Goal: Transaction & Acquisition: Purchase product/service

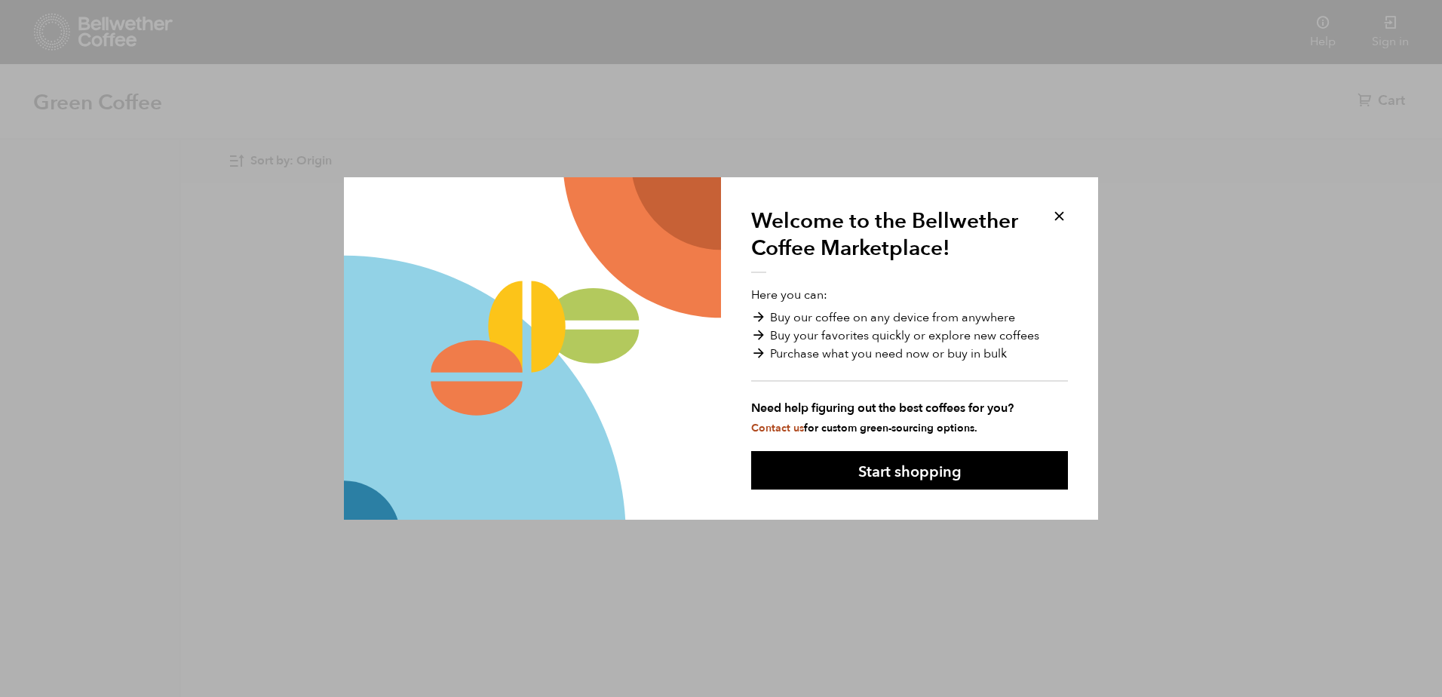
click at [1055, 215] on button at bounding box center [1059, 215] width 17 height 17
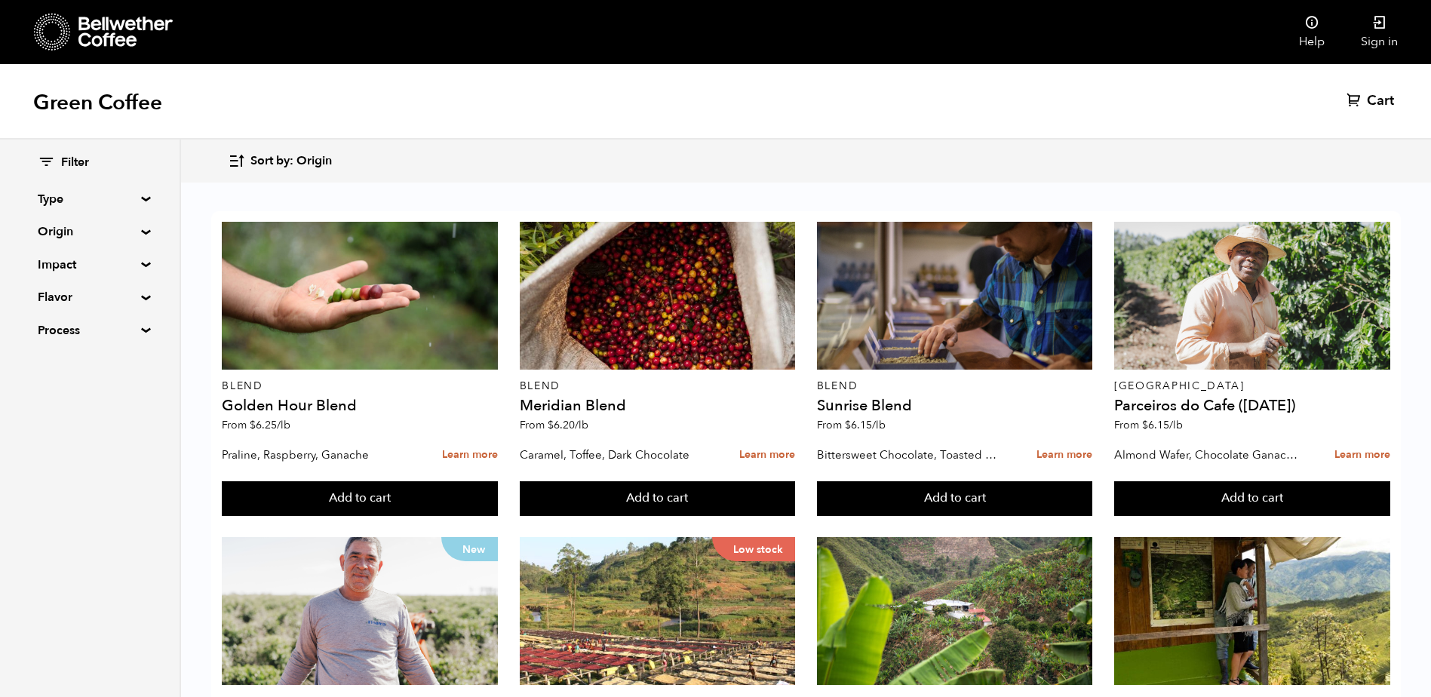
scroll to position [754, 0]
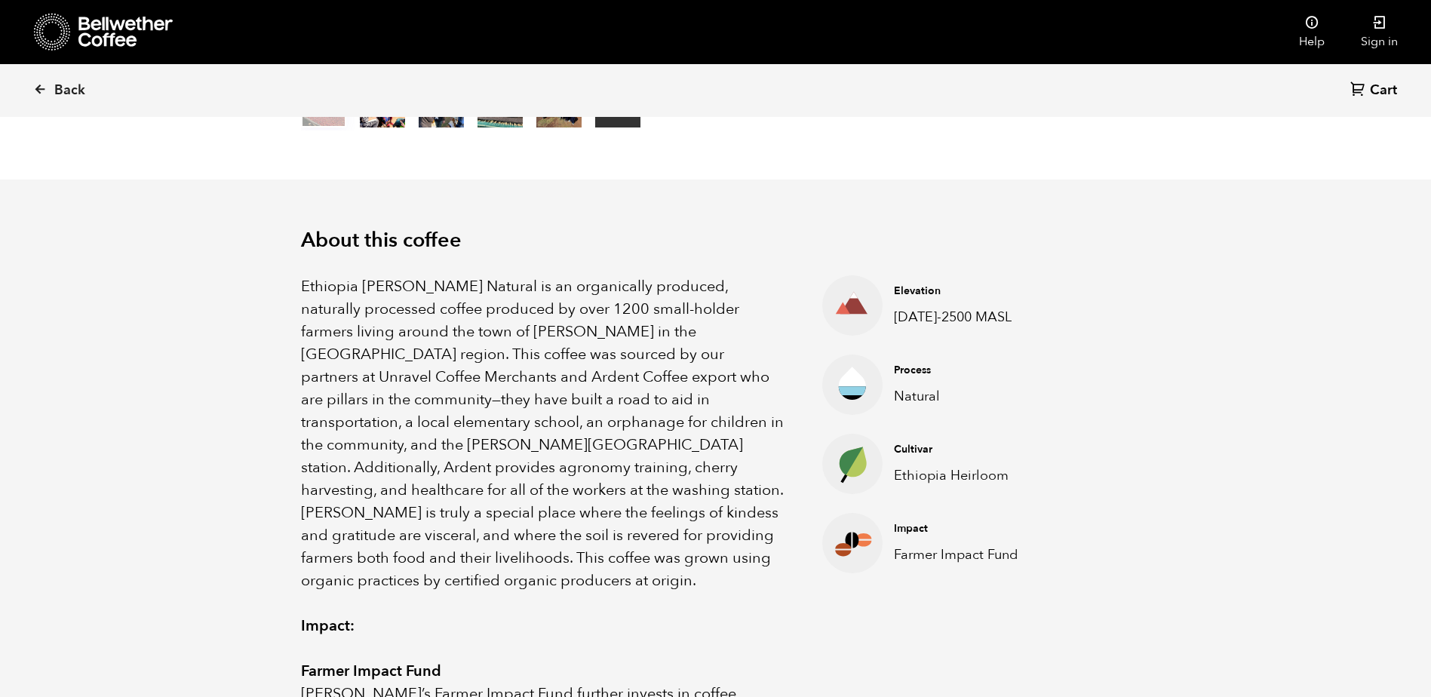
scroll to position [656, 803]
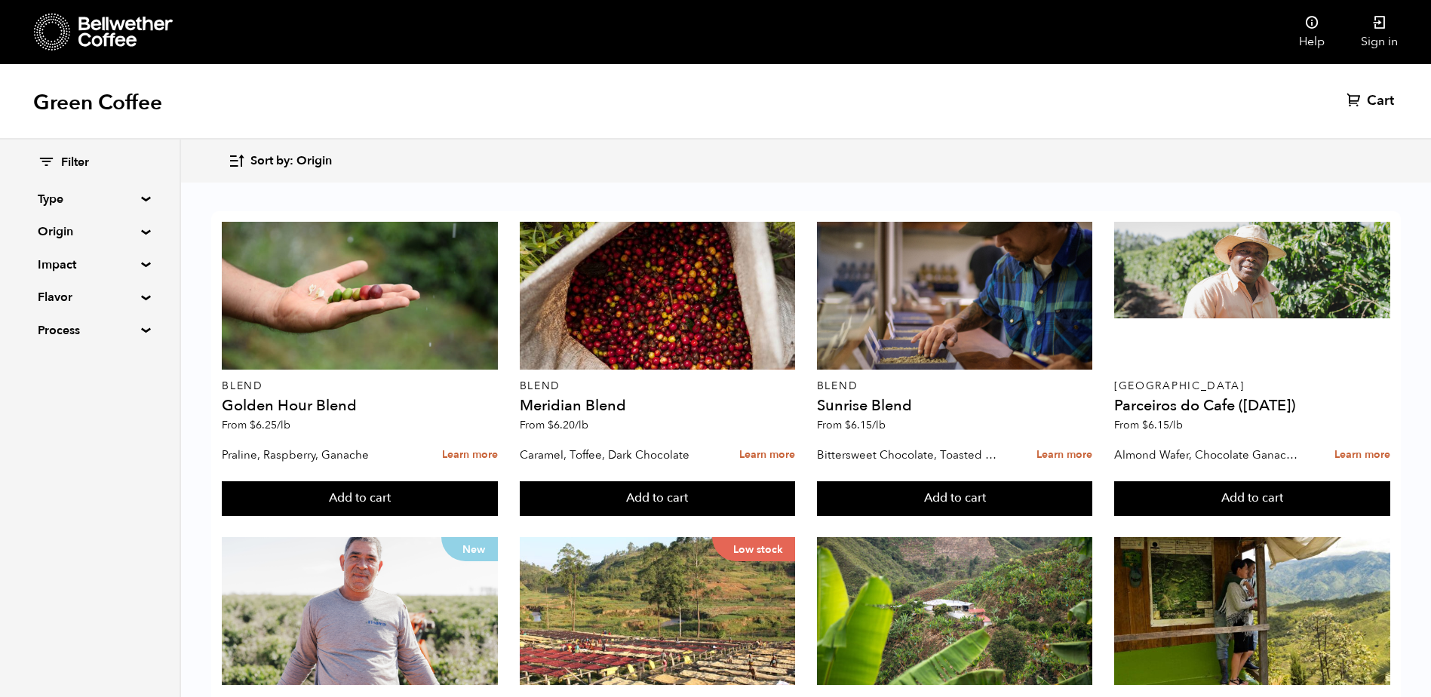
click at [62, 332] on summary "Process" at bounding box center [90, 330] width 104 height 18
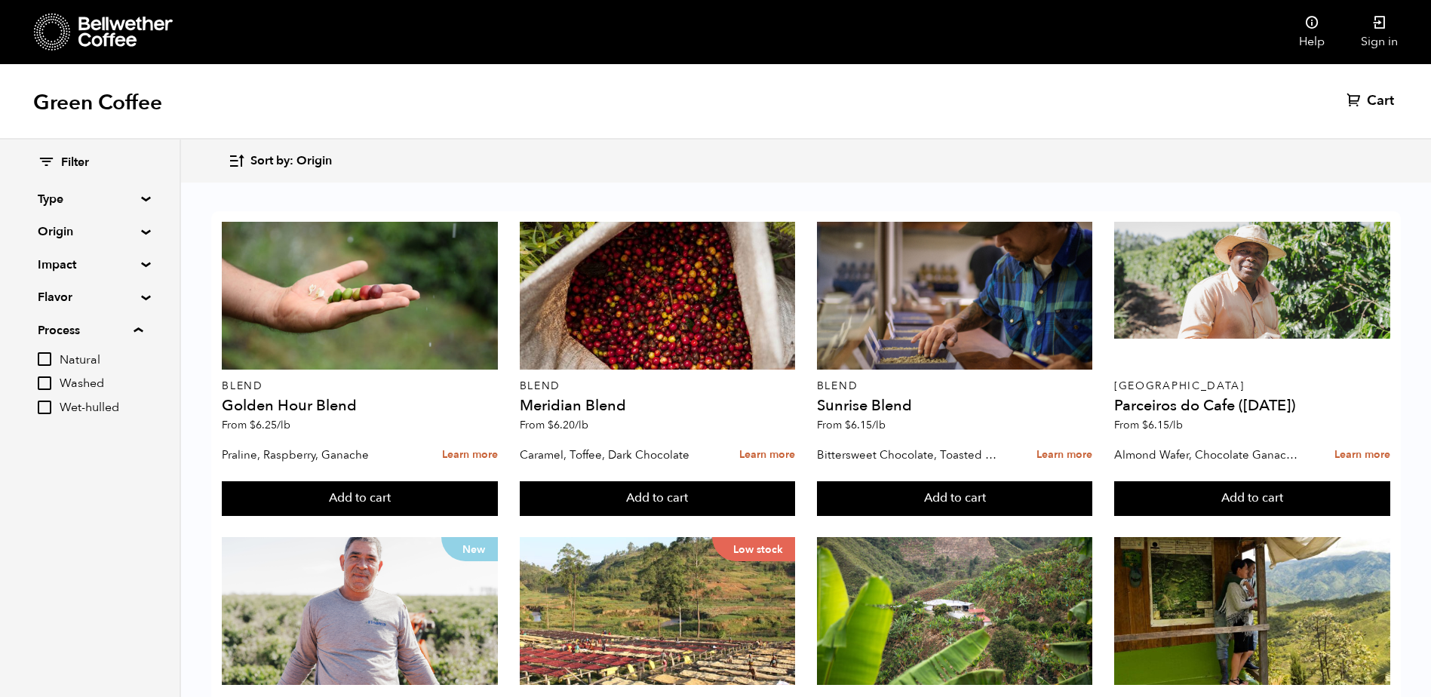
click at [140, 332] on summary "Process" at bounding box center [90, 330] width 105 height 18
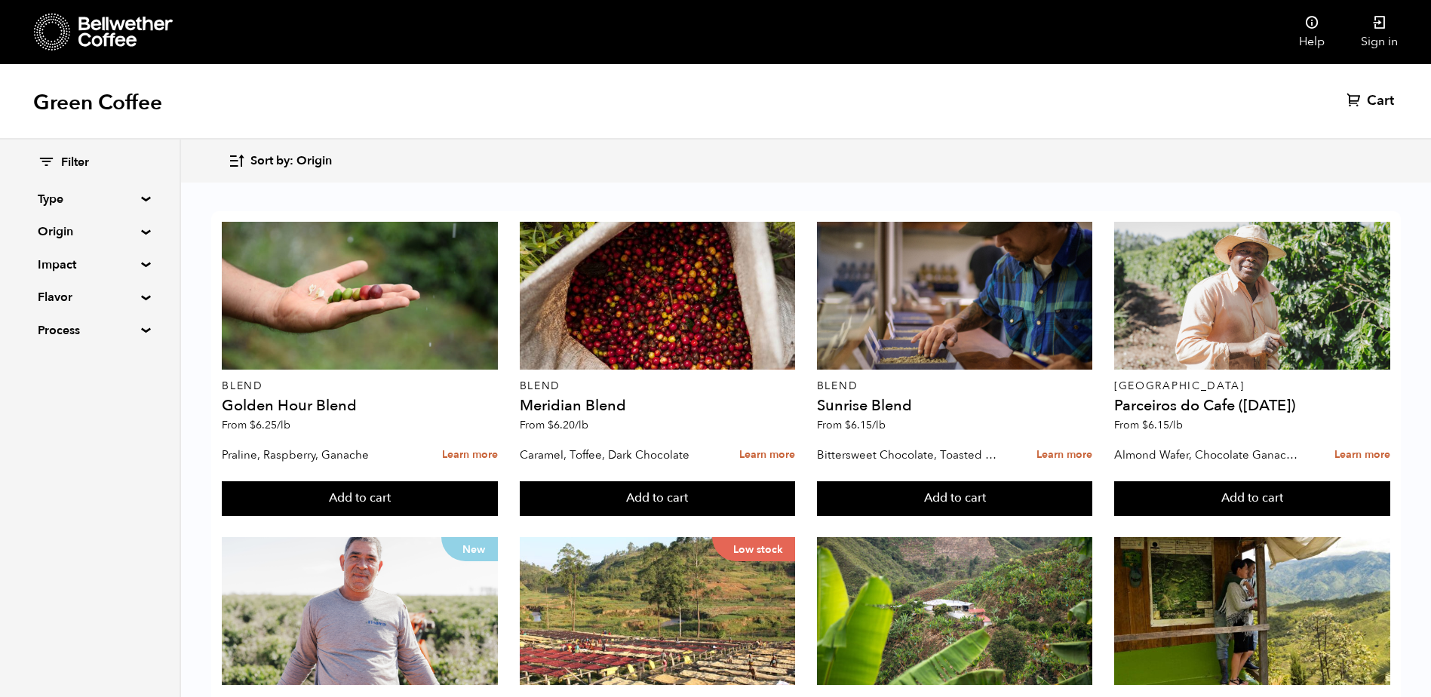
click at [100, 334] on summary "Process" at bounding box center [90, 330] width 104 height 18
click at [48, 385] on input "Washed" at bounding box center [45, 383] width 14 height 14
checkbox input "true"
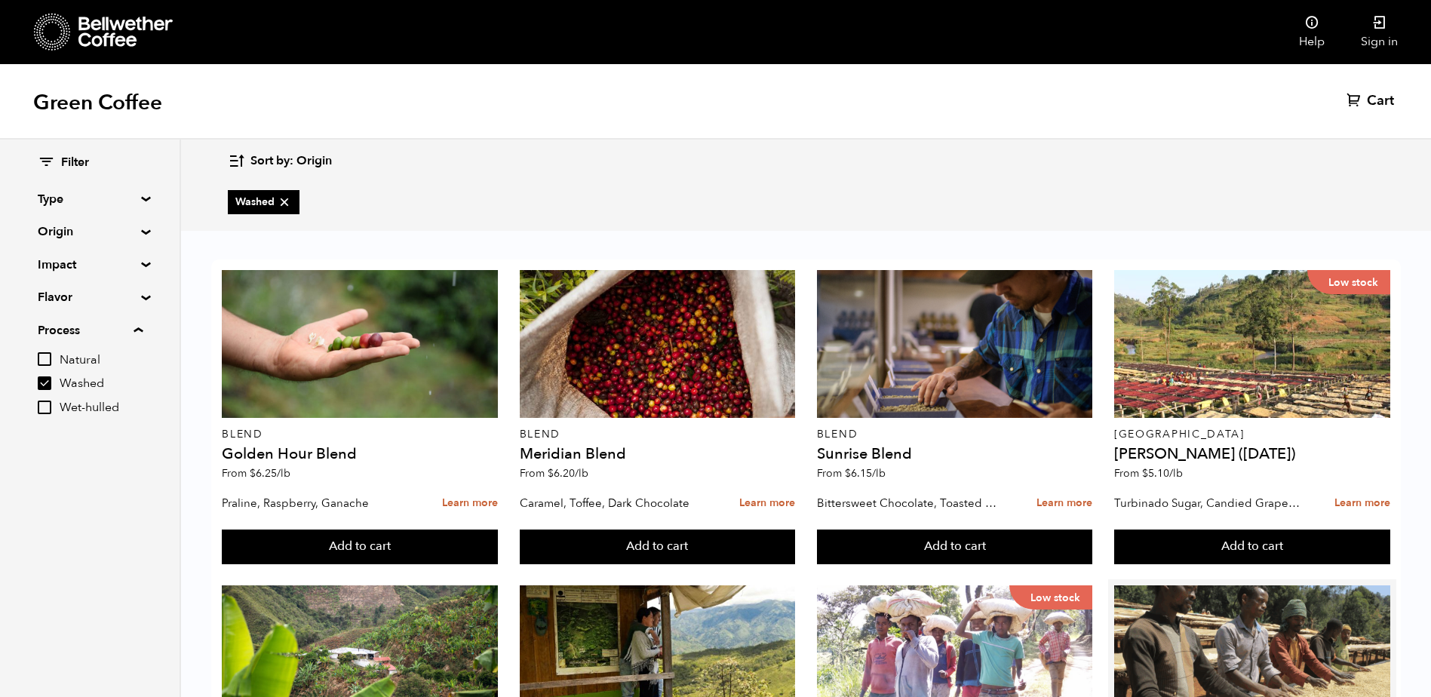
scroll to position [547, 0]
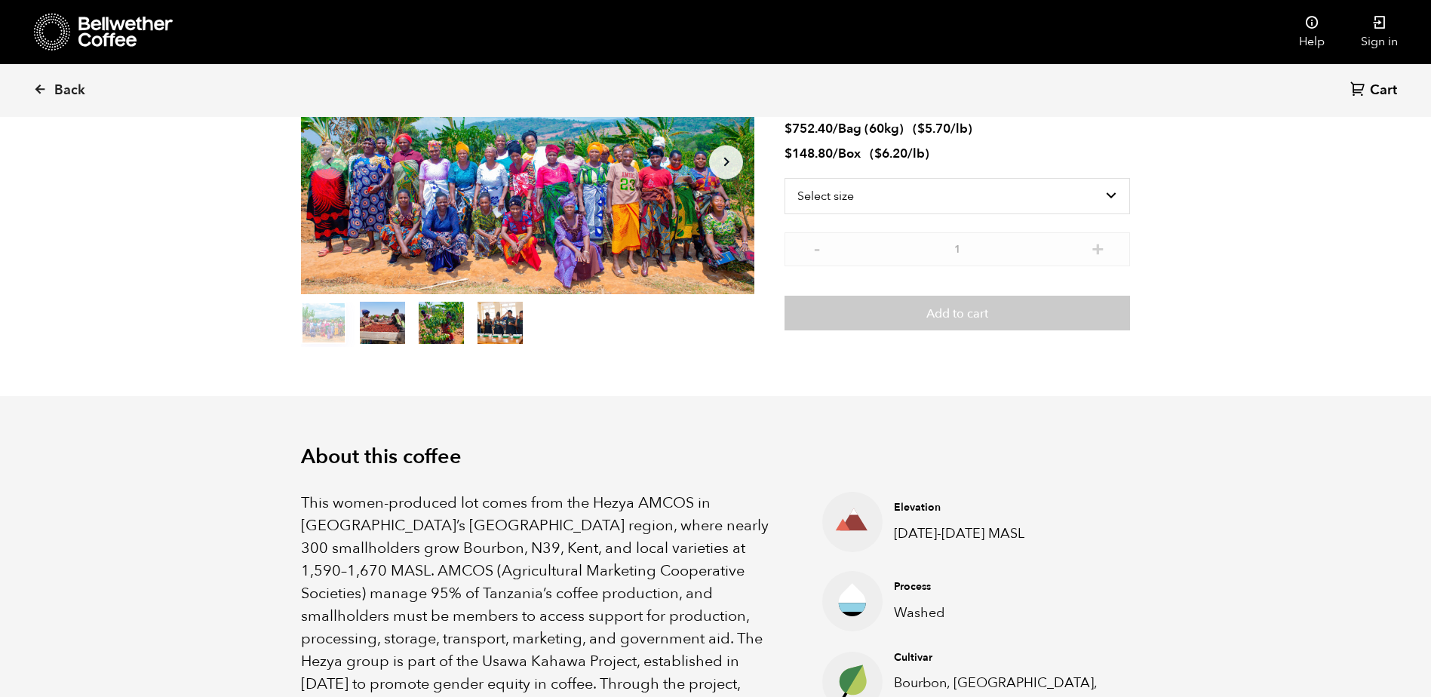
scroll to position [226, 0]
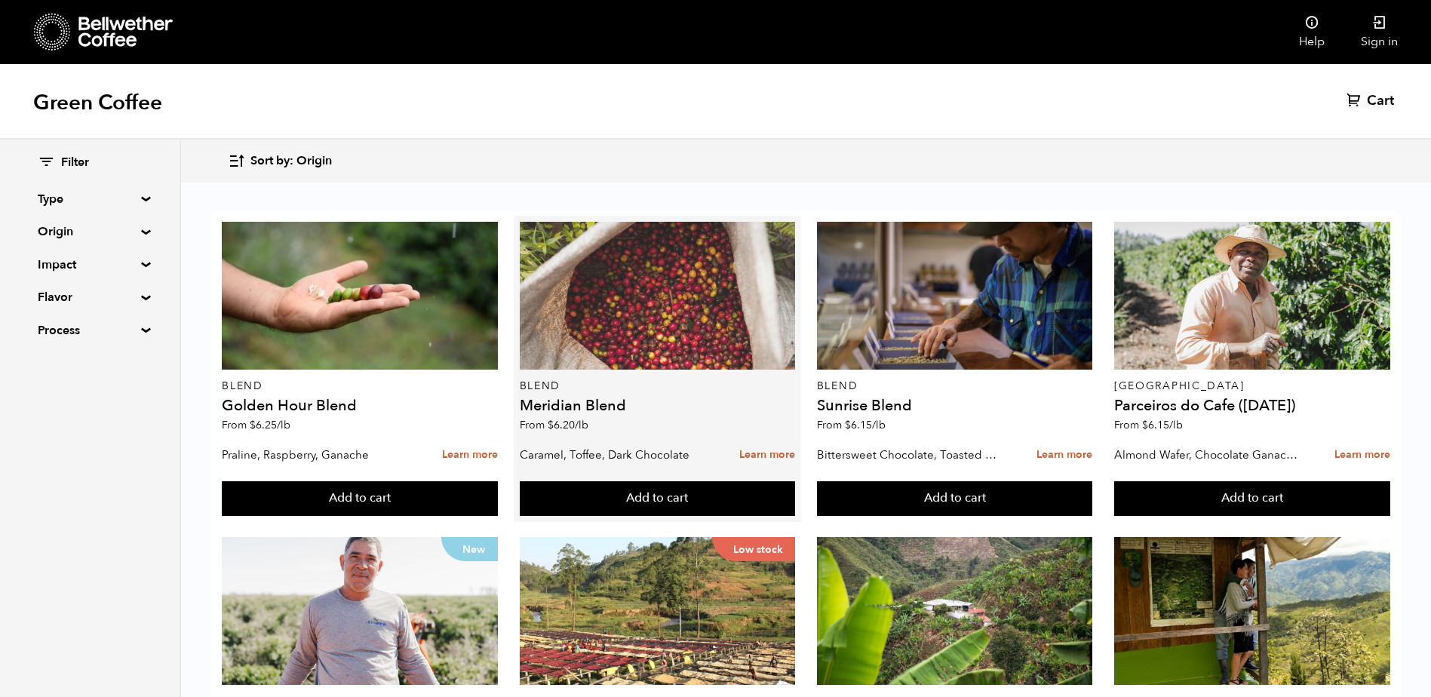
scroll to position [226, 0]
